Goal: Task Accomplishment & Management: Use online tool/utility

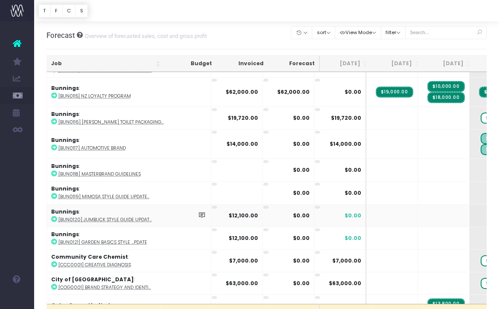
scroll to position [591, 0]
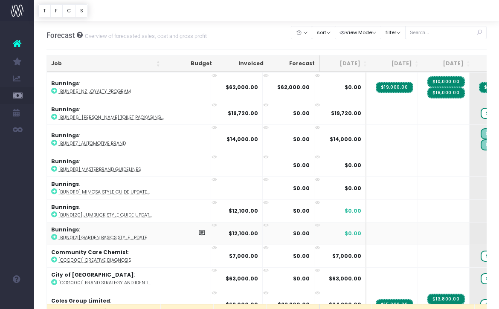
click at [107, 236] on abbr "[BUN0121] Garden Basics Style ...pdate" at bounding box center [102, 237] width 89 height 6
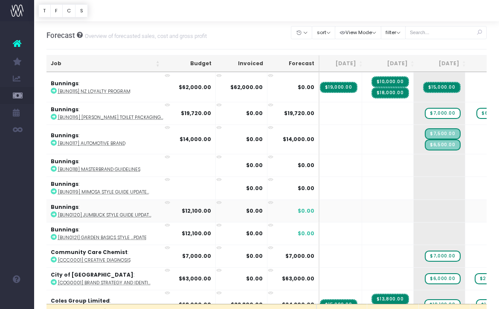
scroll to position [0, 0]
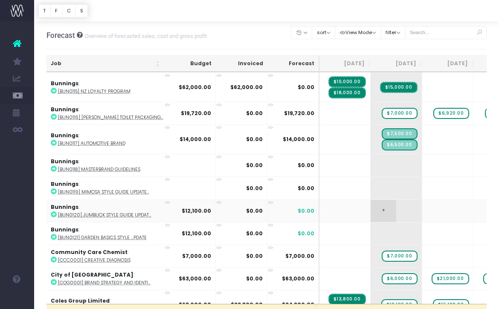
click at [370, 208] on span "+" at bounding box center [383, 211] width 26 height 22
click at [370, 207] on span "+" at bounding box center [383, 211] width 26 height 22
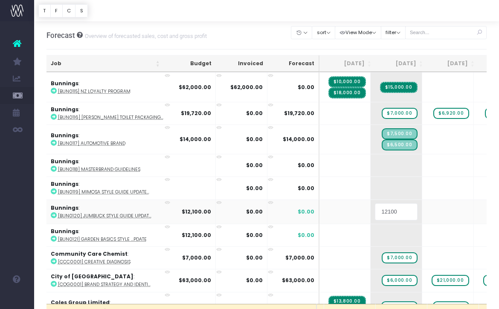
type input "3"
type input "5000"
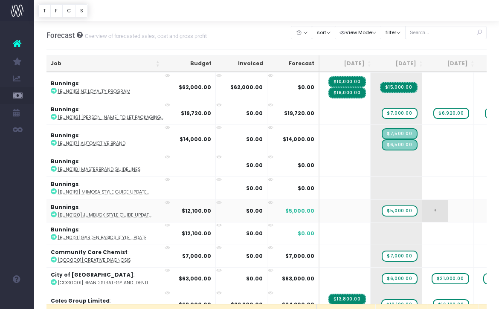
click at [422, 209] on span "+" at bounding box center [435, 211] width 26 height 22
click at [422, 208] on span "+" at bounding box center [435, 211] width 26 height 22
click at [370, 231] on span "+" at bounding box center [383, 233] width 26 height 22
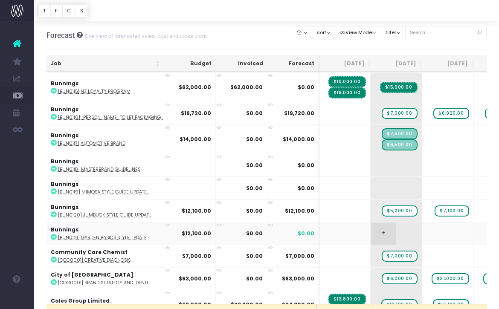
click at [370, 231] on span "+" at bounding box center [383, 233] width 26 height 22
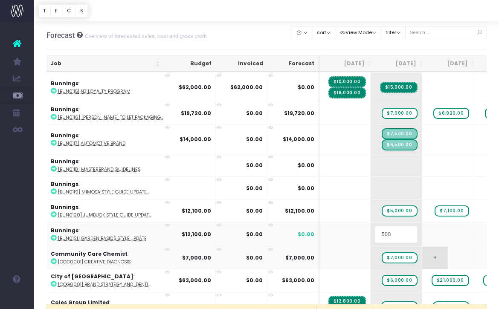
type input "5000"
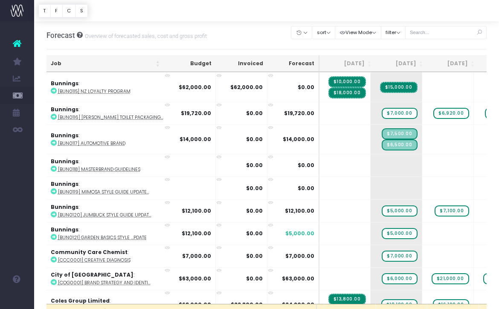
click at [0, 0] on span "+" at bounding box center [0, 0] width 0 height 0
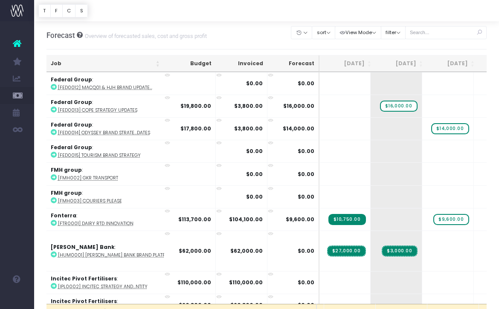
scroll to position [879, 99]
